Goal: Communication & Community: Participate in discussion

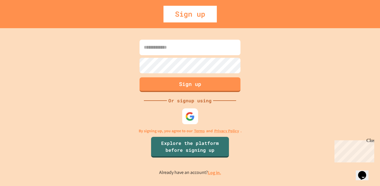
click at [193, 121] on img at bounding box center [190, 117] width 10 height 10
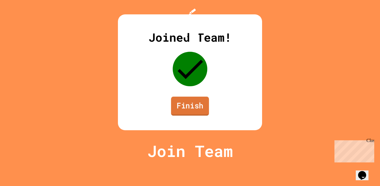
click at [195, 116] on link "Finish" at bounding box center [190, 106] width 38 height 19
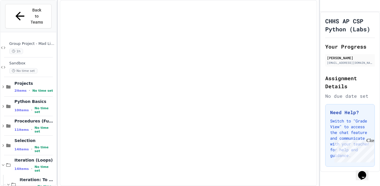
click at [370, 141] on div "Close" at bounding box center [369, 141] width 7 height 7
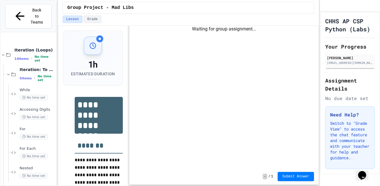
scroll to position [111, 0]
click at [42, 66] on div "Iteration: To Reviews 5 items • No time set" at bounding box center [37, 73] width 35 height 15
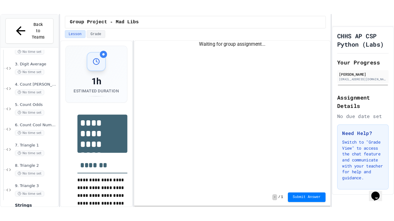
scroll to position [191, 0]
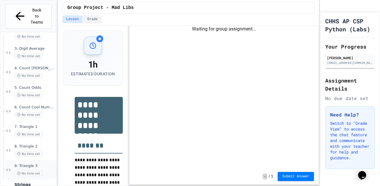
click at [42, 164] on span "9. Triangle 3" at bounding box center [34, 166] width 41 height 5
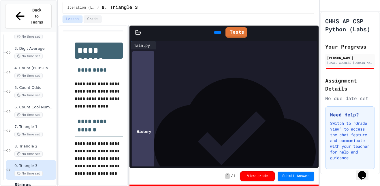
click at [313, 28] on div at bounding box center [316, 32] width 6 height 13
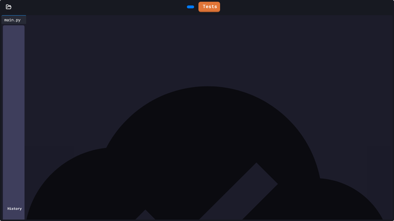
click at [190, 7] on icon at bounding box center [190, 7] width 0 height 0
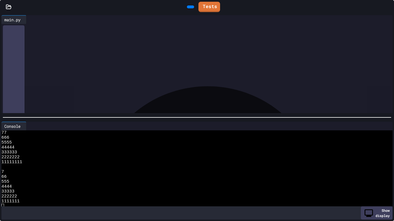
scroll to position [59, 0]
drag, startPoint x: 131, startPoint y: 114, endPoint x: 130, endPoint y: 108, distance: 6.4
click at [130, 108] on div "**********" at bounding box center [197, 118] width 394 height 208
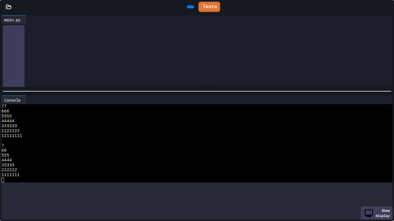
click at [130, 90] on div at bounding box center [197, 91] width 394 height 6
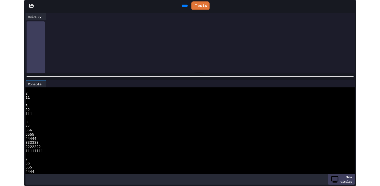
scroll to position [0, 0]
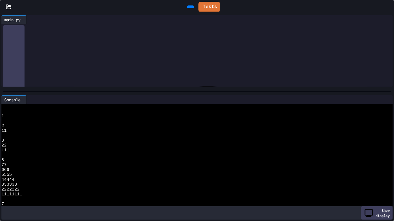
click at [380, 4] on div at bounding box center [391, 6] width 6 height 13
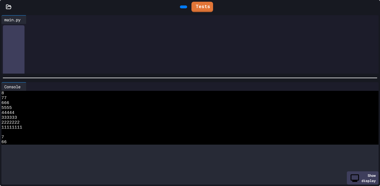
scroll to position [54, 0]
